Goal: Task Accomplishment & Management: Manage account settings

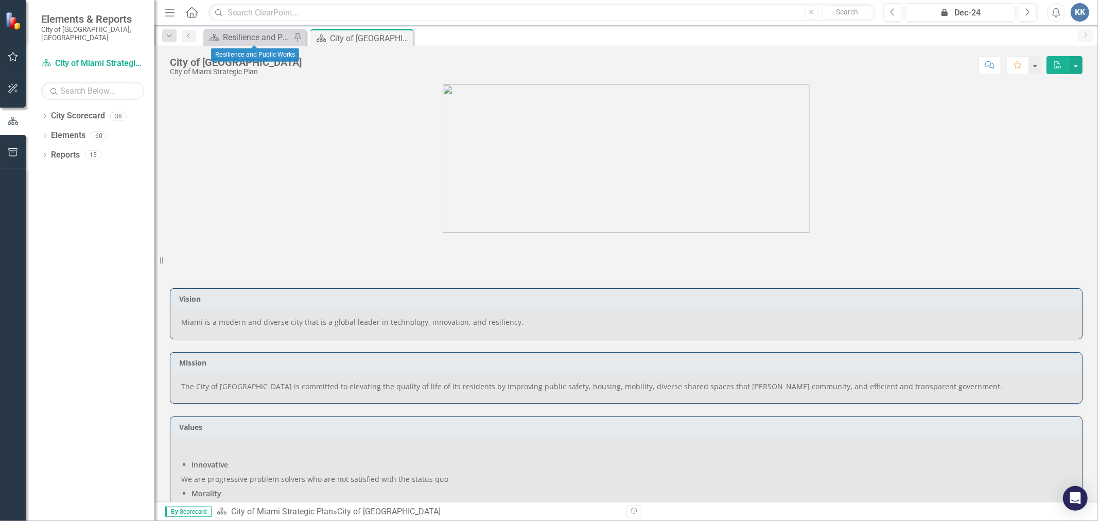
click at [242, 30] on div "City Scorecard Resilience and Public Works Pin" at bounding box center [254, 37] width 103 height 17
click at [243, 33] on div "Resilience and Public Works" at bounding box center [257, 37] width 68 height 13
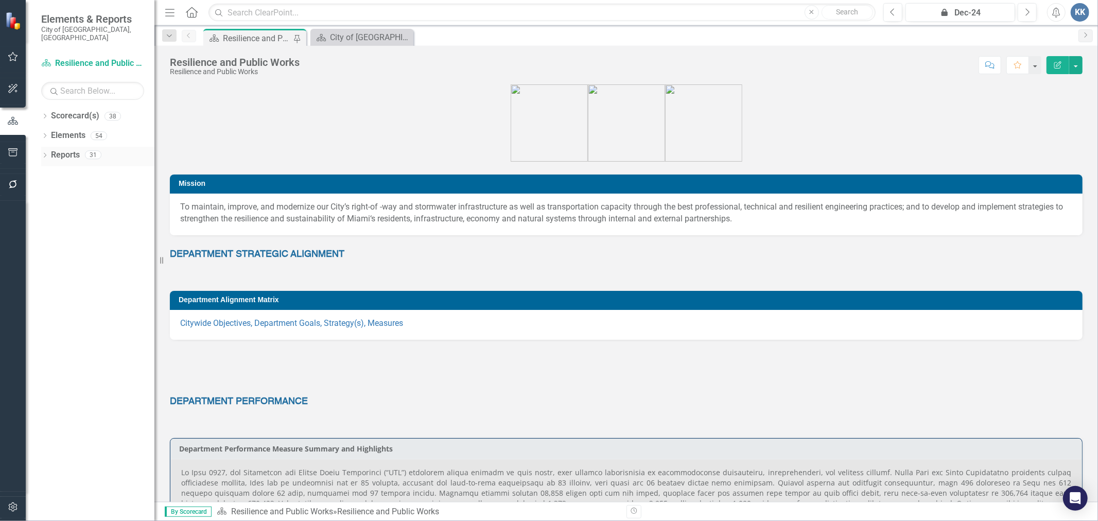
click at [45, 152] on div "Dropdown" at bounding box center [44, 156] width 7 height 9
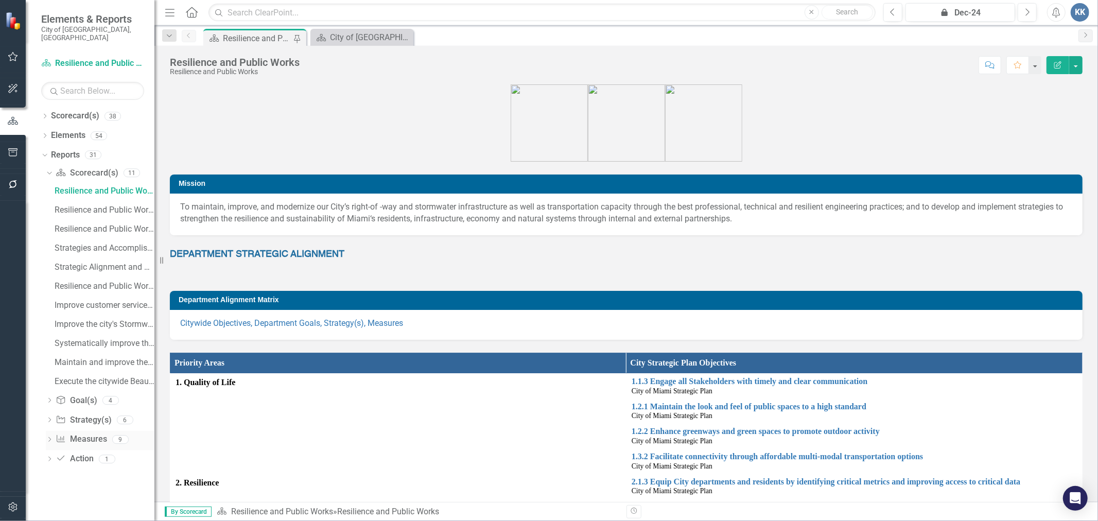
click at [95, 434] on link "Measure Measures" at bounding box center [81, 439] width 51 height 12
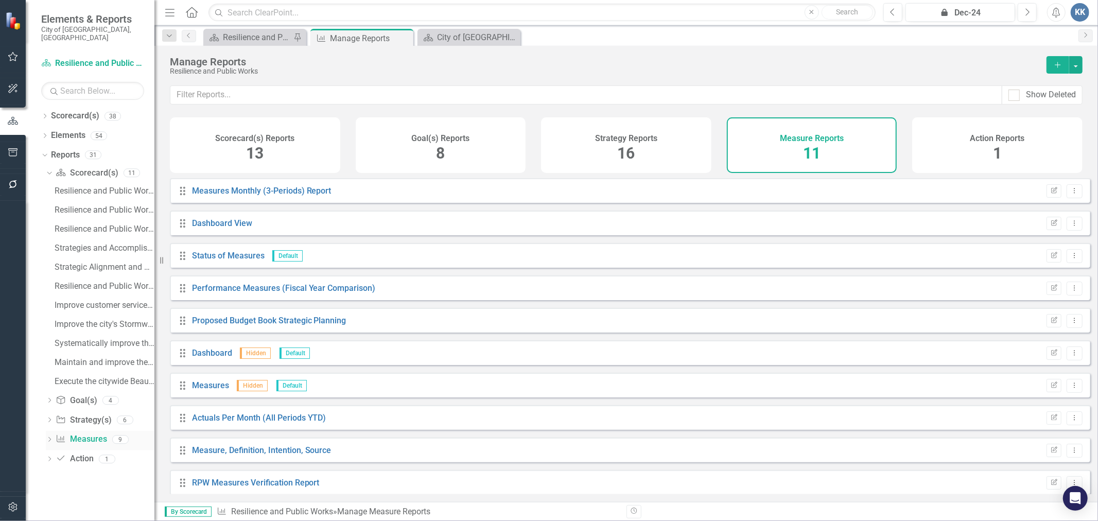
click at [47, 437] on icon "Dropdown" at bounding box center [49, 440] width 7 height 6
click at [122, 244] on div "Measures Monthly (3-Periods) Report" at bounding box center [105, 248] width 100 height 9
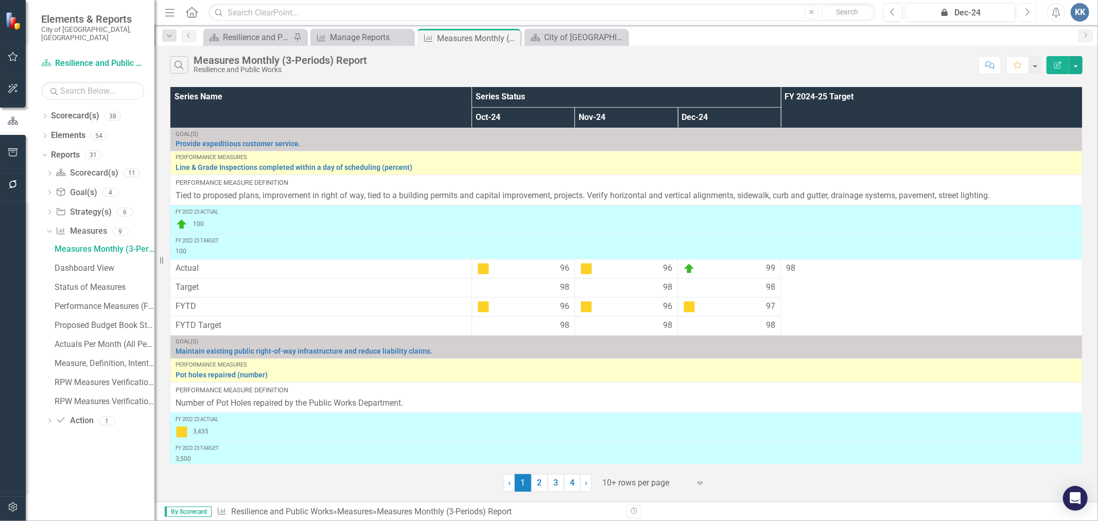
click at [1024, 21] on button "Next" at bounding box center [1026, 12] width 19 height 19
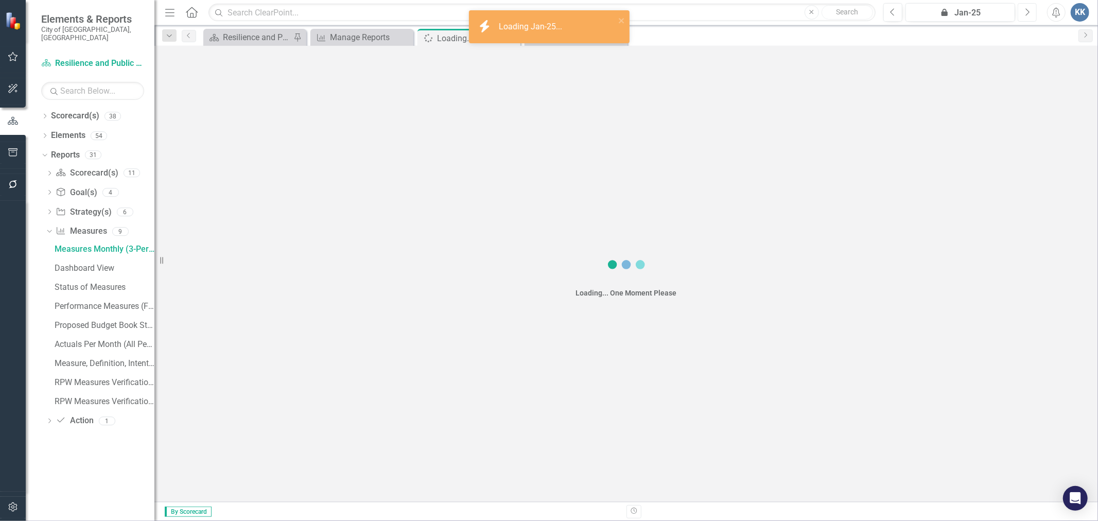
click at [1024, 21] on button "Next" at bounding box center [1026, 12] width 19 height 19
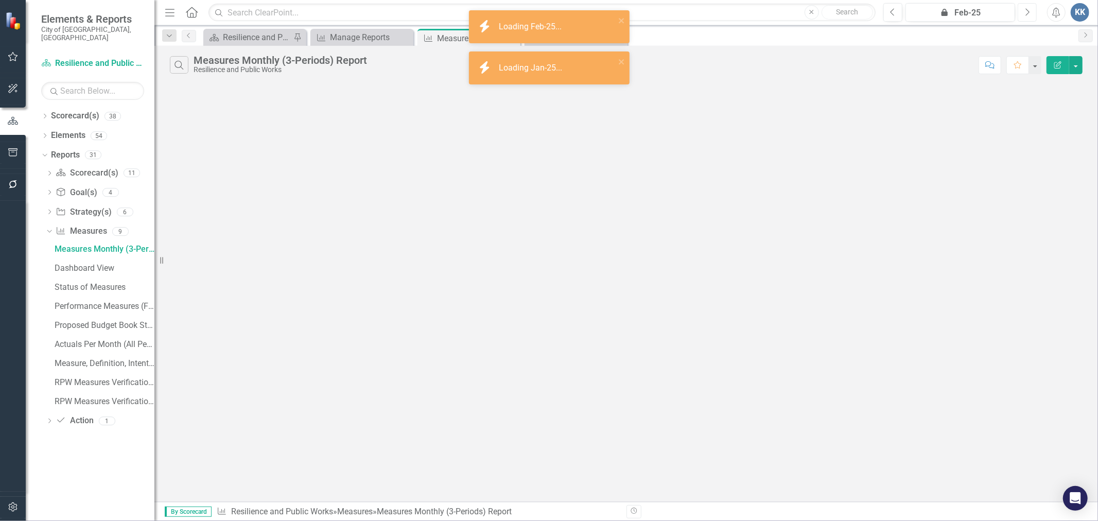
click at [1024, 21] on button "Next" at bounding box center [1026, 12] width 19 height 19
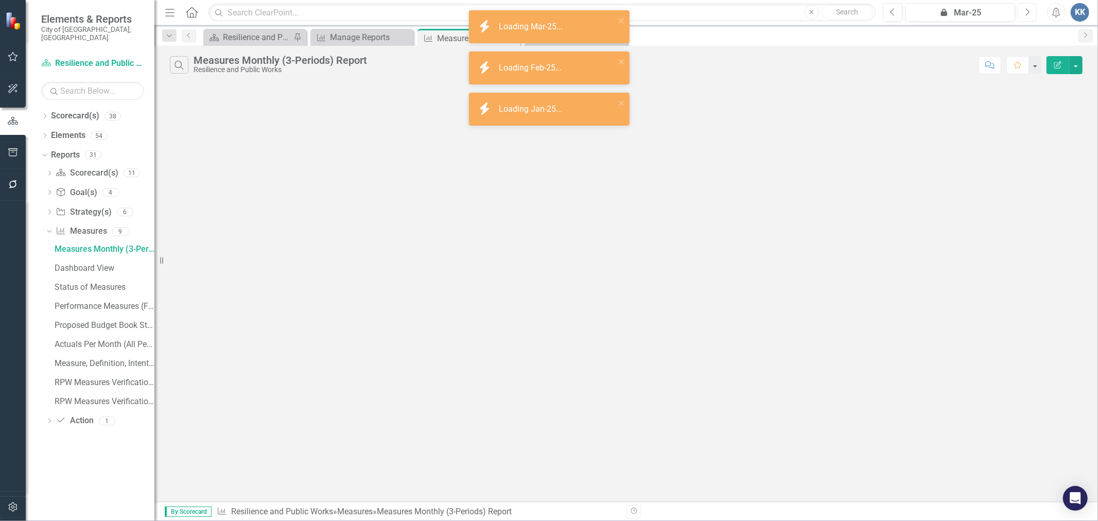
click at [1024, 21] on button "Next" at bounding box center [1026, 12] width 19 height 19
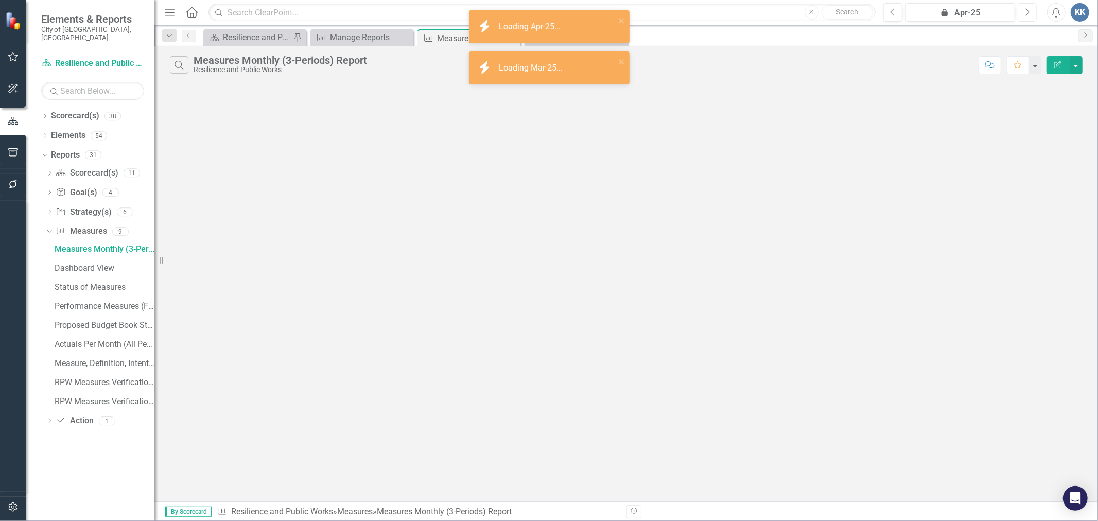
click at [1024, 21] on button "Next" at bounding box center [1026, 12] width 19 height 19
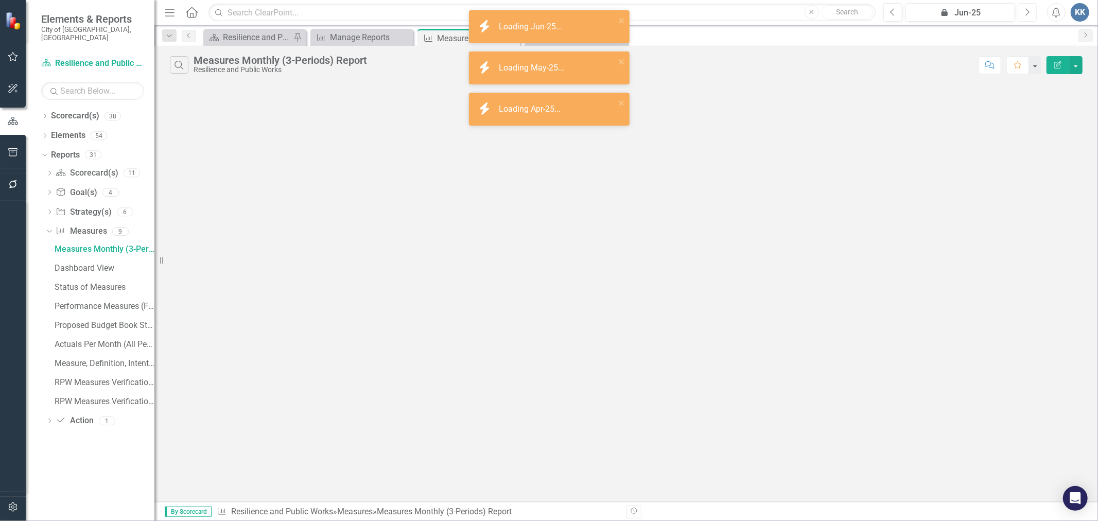
click at [1024, 21] on button "Next" at bounding box center [1026, 12] width 19 height 19
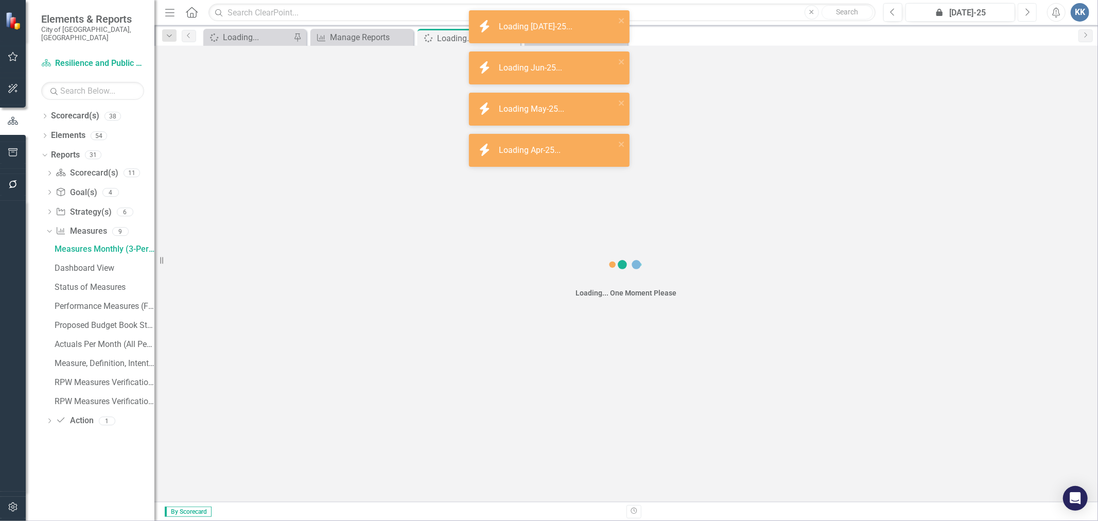
click at [1024, 21] on button "Next" at bounding box center [1026, 12] width 19 height 19
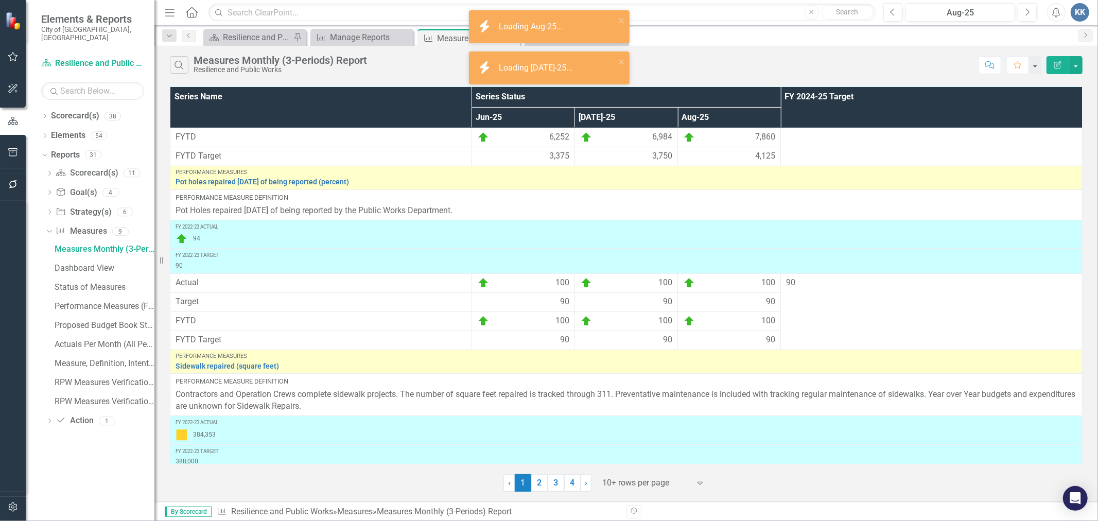
scroll to position [460, 0]
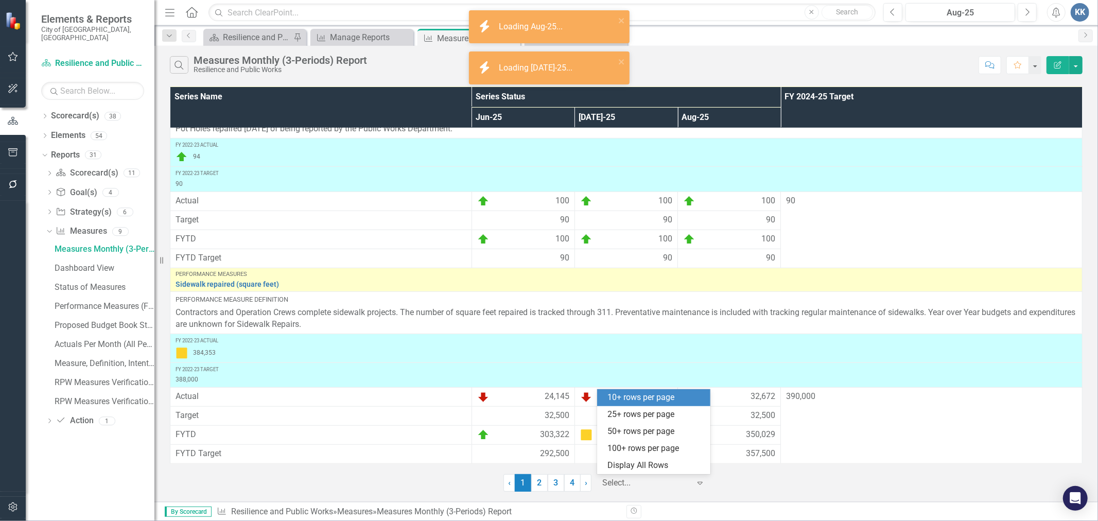
click at [636, 486] on div at bounding box center [645, 483] width 87 height 14
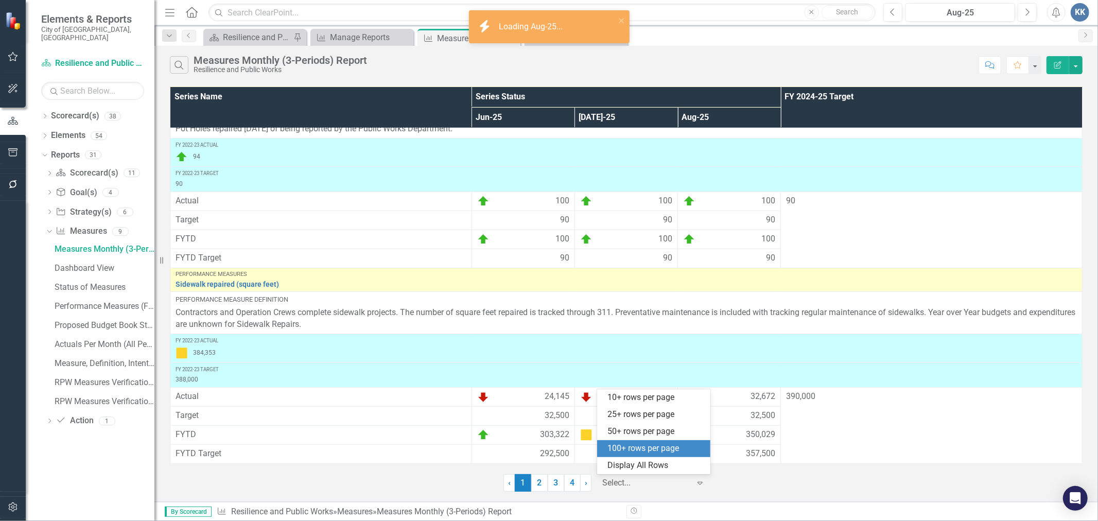
click at [634, 454] on div "100+ rows per page" at bounding box center [653, 448] width 113 height 17
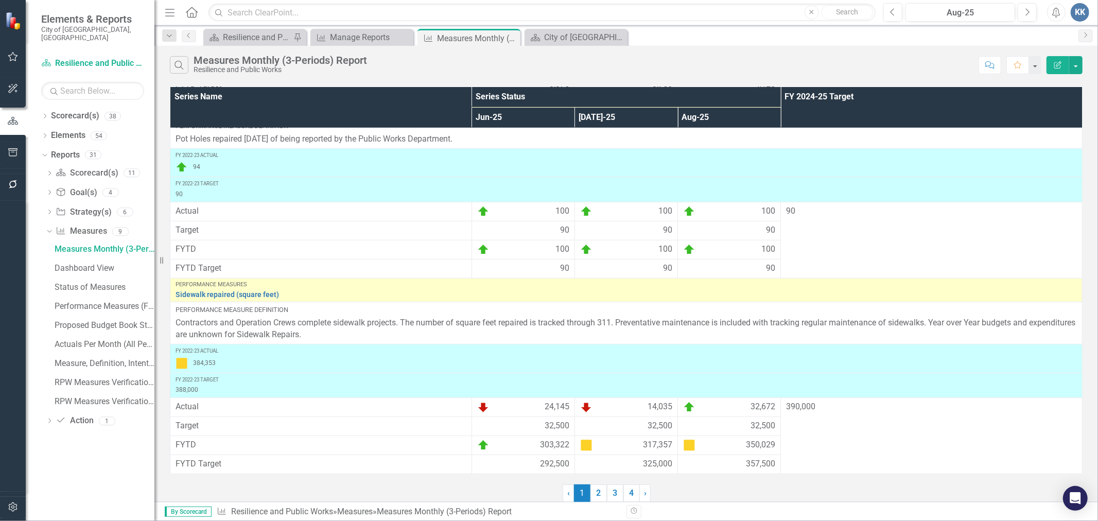
scroll to position [450, 0]
click at [634, 455] on td "325,000" at bounding box center [625, 464] width 103 height 19
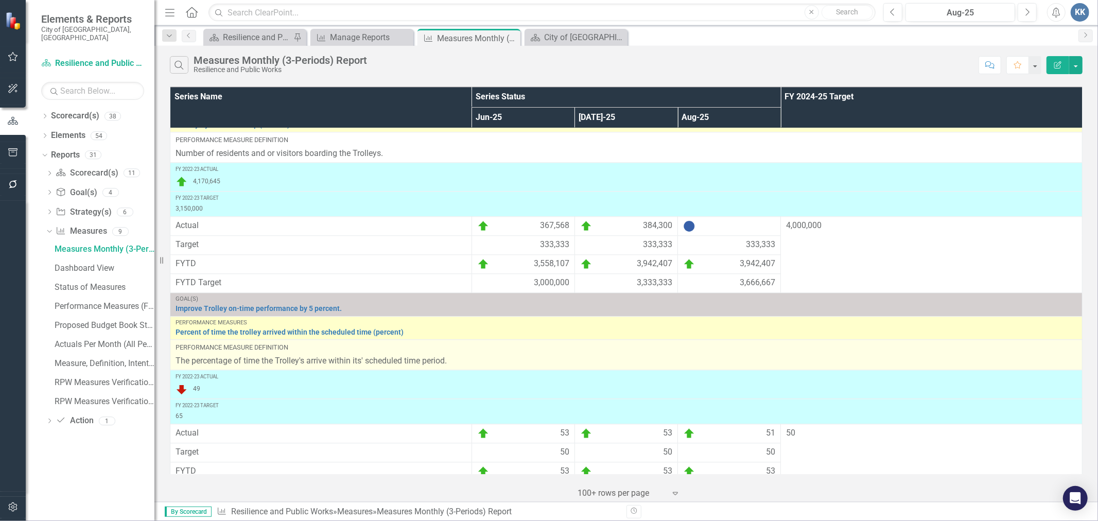
scroll to position [2115, 0]
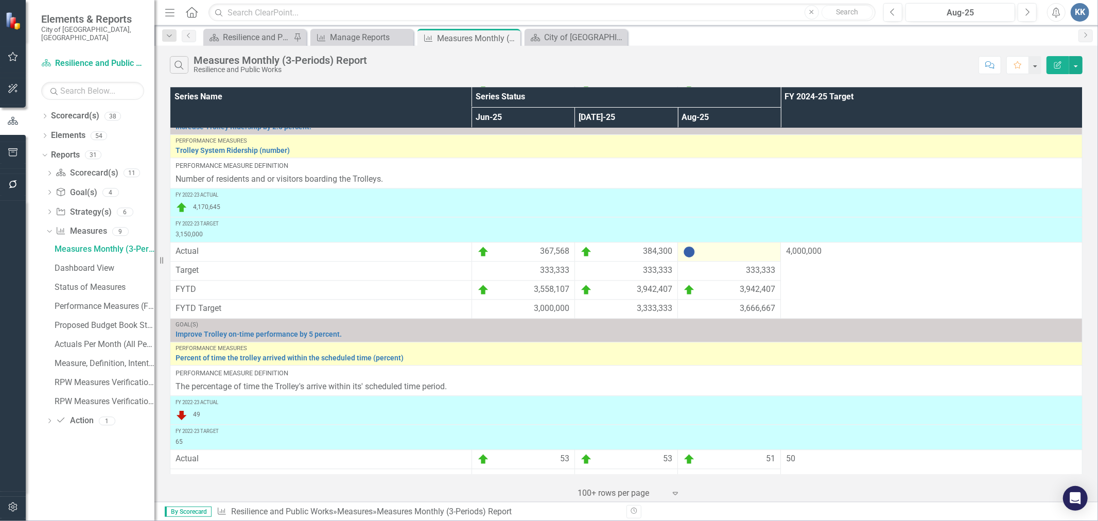
click at [692, 258] on div at bounding box center [729, 251] width 92 height 12
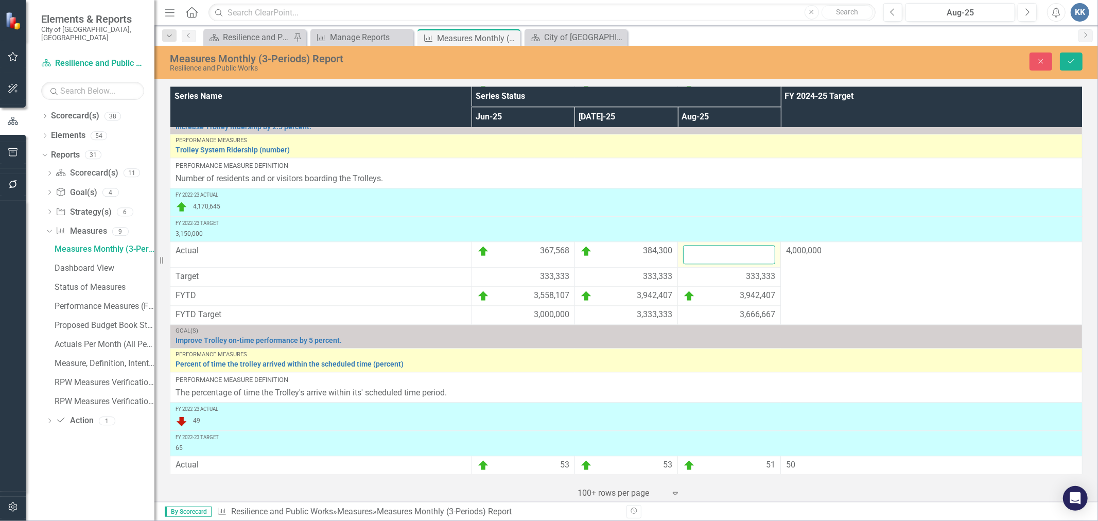
click at [692, 257] on input "number" at bounding box center [729, 254] width 92 height 19
paste input "386070"
type input "386070"
click at [1064, 59] on button "Save" at bounding box center [1071, 61] width 23 height 18
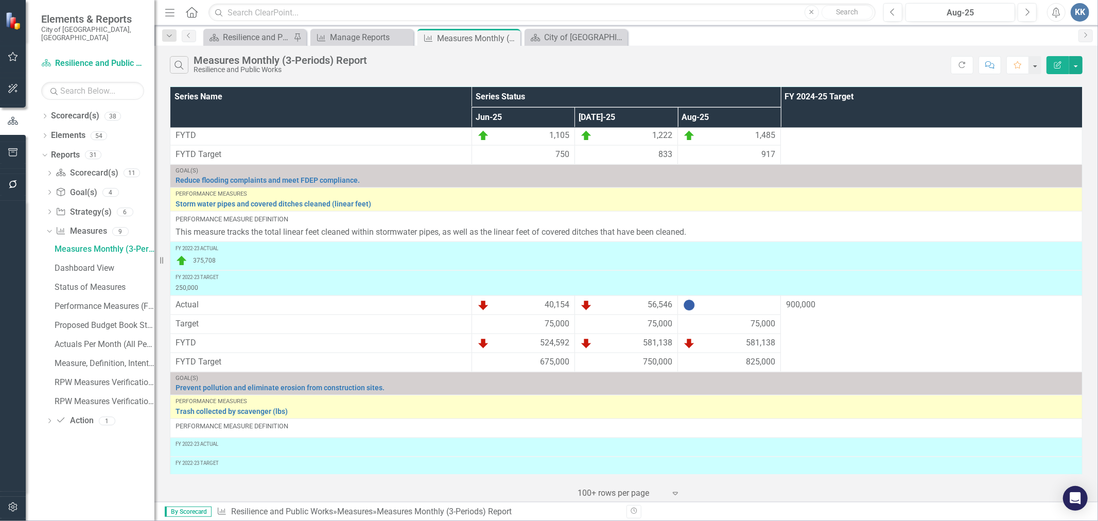
scroll to position [1314, 0]
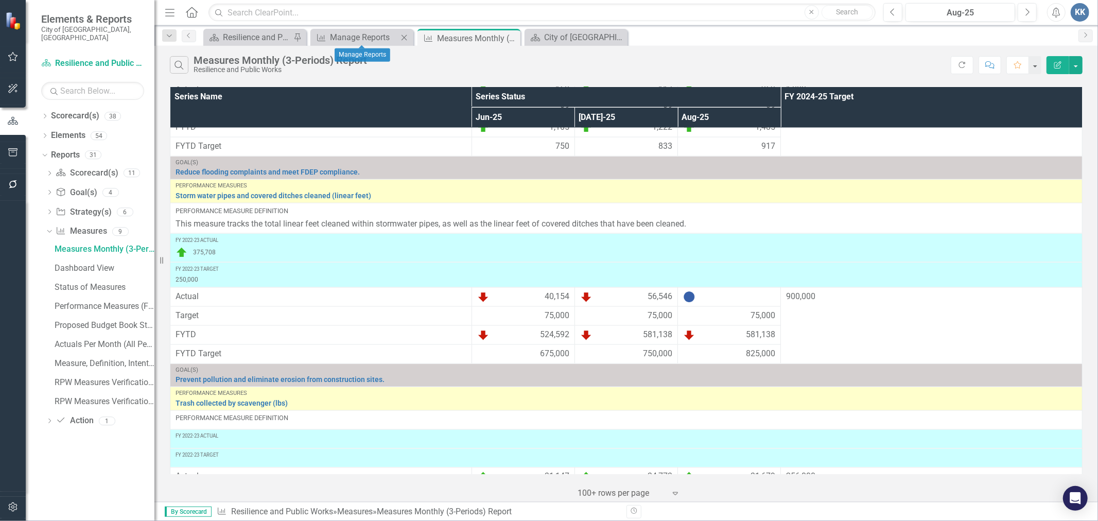
click at [405, 37] on icon "Close" at bounding box center [404, 37] width 10 height 8
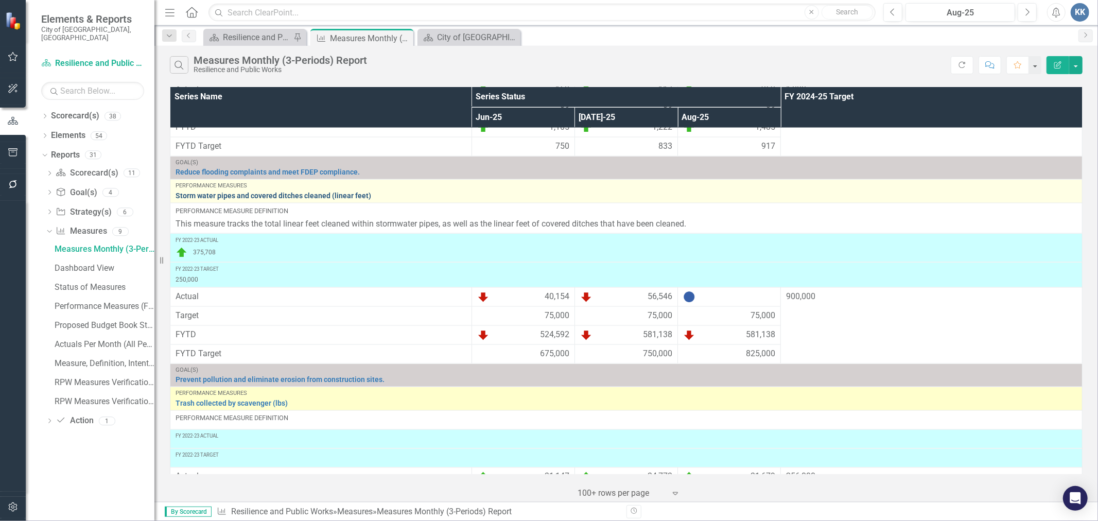
click at [238, 200] on link "Storm water pipes and covered ditches cleaned (linear feet)" at bounding box center [625, 196] width 901 height 8
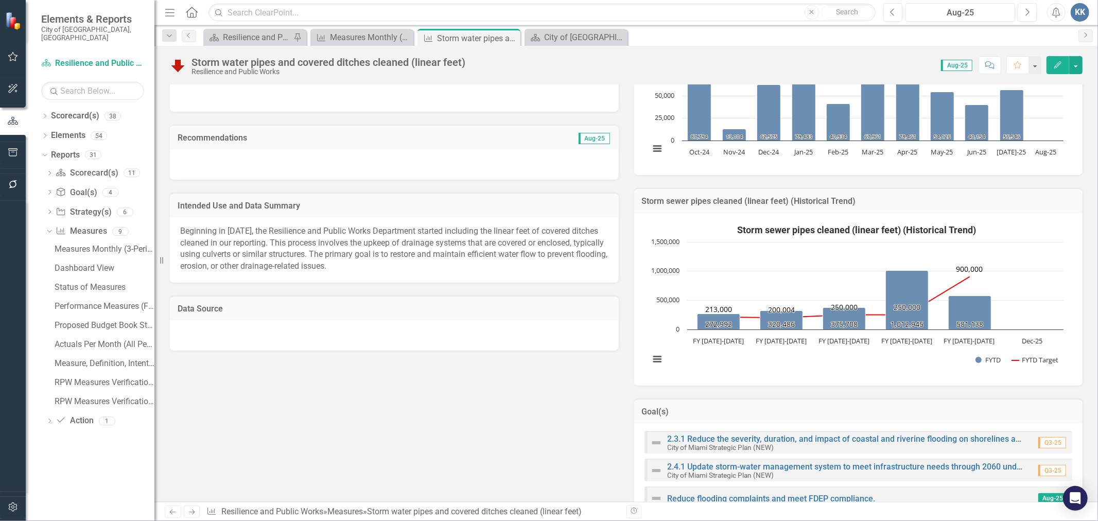
scroll to position [229, 0]
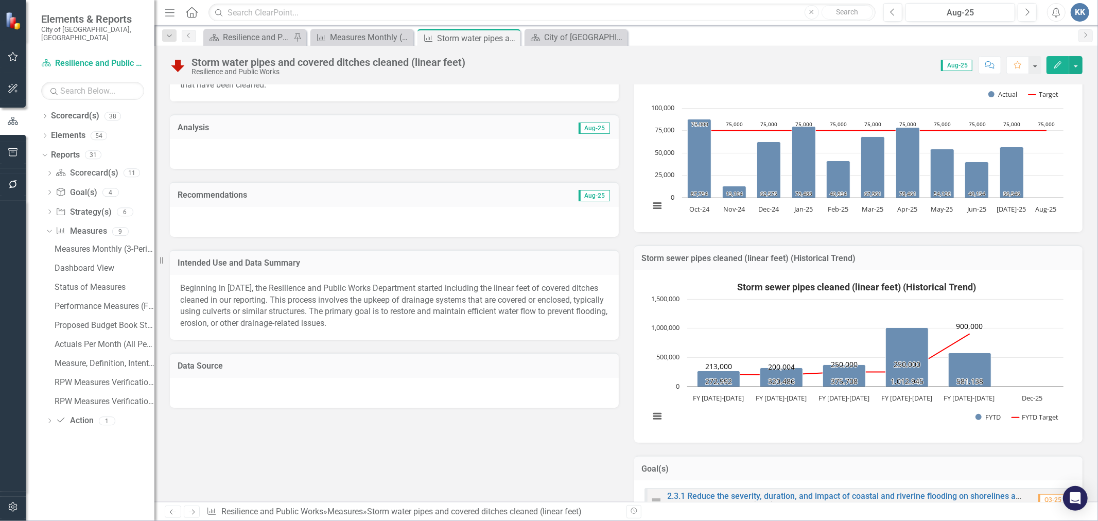
click at [292, 288] on span "Beginning in [DATE], the Resilience and Public Works Department started includi…" at bounding box center [393, 305] width 427 height 45
